Goal: Information Seeking & Learning: Find specific fact

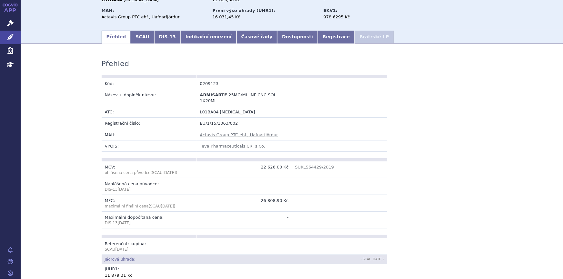
scroll to position [20, 0]
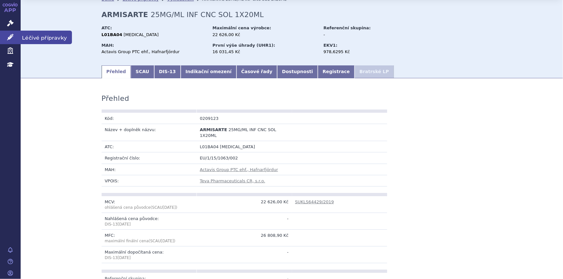
click at [5, 41] on link "Léčivé přípravky" at bounding box center [10, 38] width 21 height 14
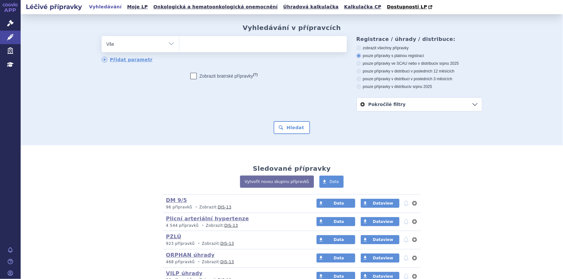
click at [251, 54] on div "odstranit Vše Přípravek/SUKL kód MAH VPOIS ATC/Aktivní látka" at bounding box center [224, 49] width 245 height 27
click at [246, 50] on ul at bounding box center [262, 43] width 167 height 14
click at [179, 50] on select at bounding box center [179, 44] width 0 height 16
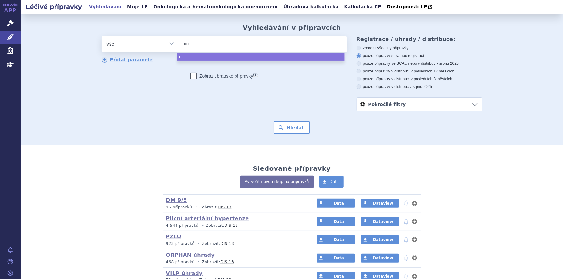
type input "imo"
type input "imov"
type input "imova"
type input "imovax"
type input "imovax po"
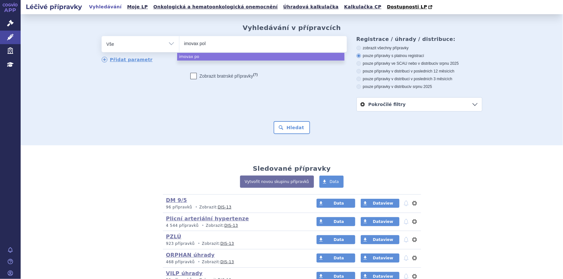
type input "imovax poli"
type input "imovax polio"
select select "imovax polio"
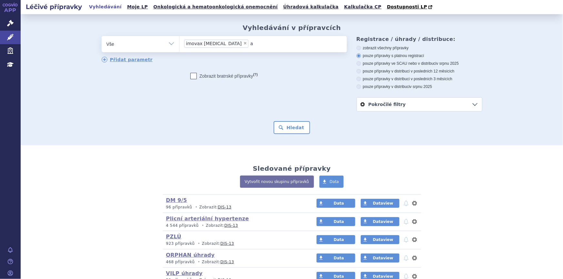
type input "ad"
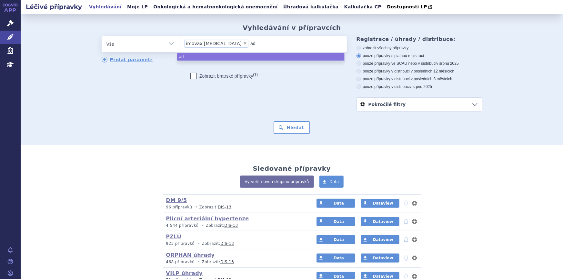
type input "ada"
type input "adace"
type input "adacel"
type input "adacel p"
type input "adacel pol"
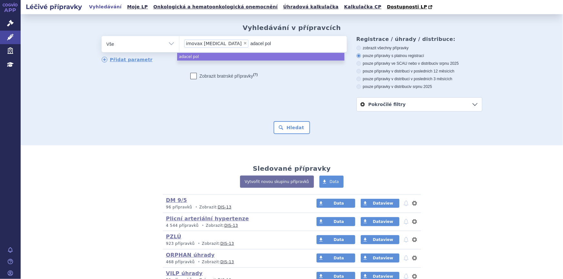
type input "adacel poli"
type input "adacel polio"
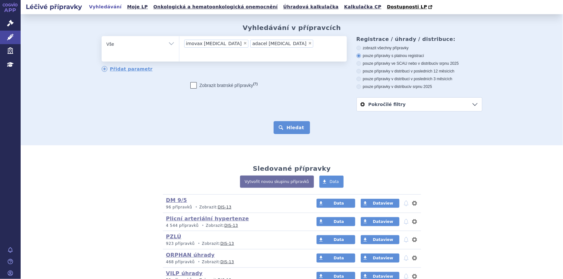
click at [280, 133] on button "Hledat" at bounding box center [292, 127] width 36 height 13
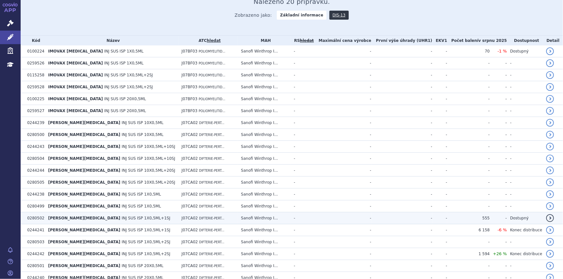
scroll to position [59, 0]
